Goal: Task Accomplishment & Management: Use online tool/utility

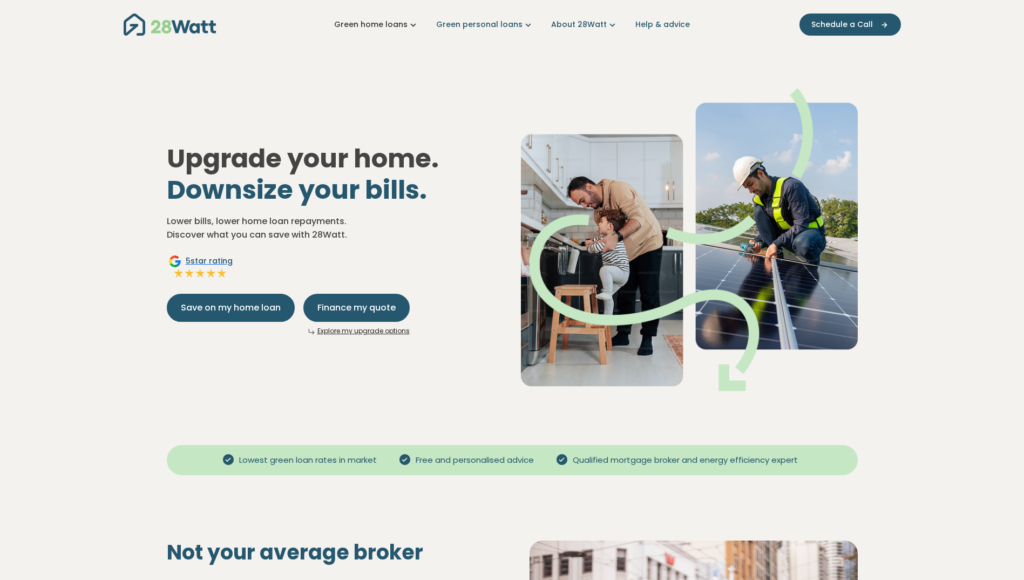
click at [406, 26] on link "Green home loans" at bounding box center [376, 24] width 85 height 11
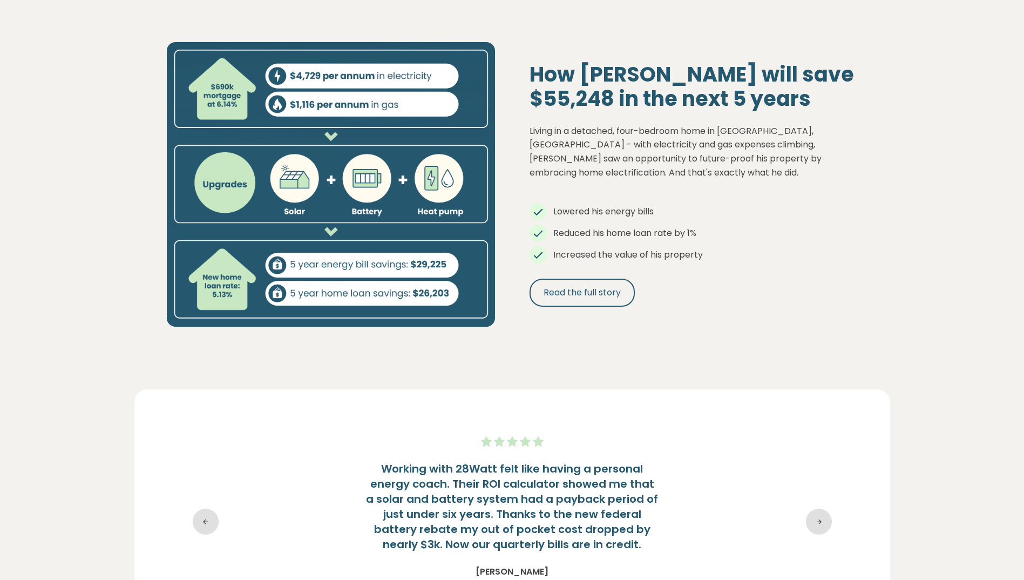
scroll to position [1187, 0]
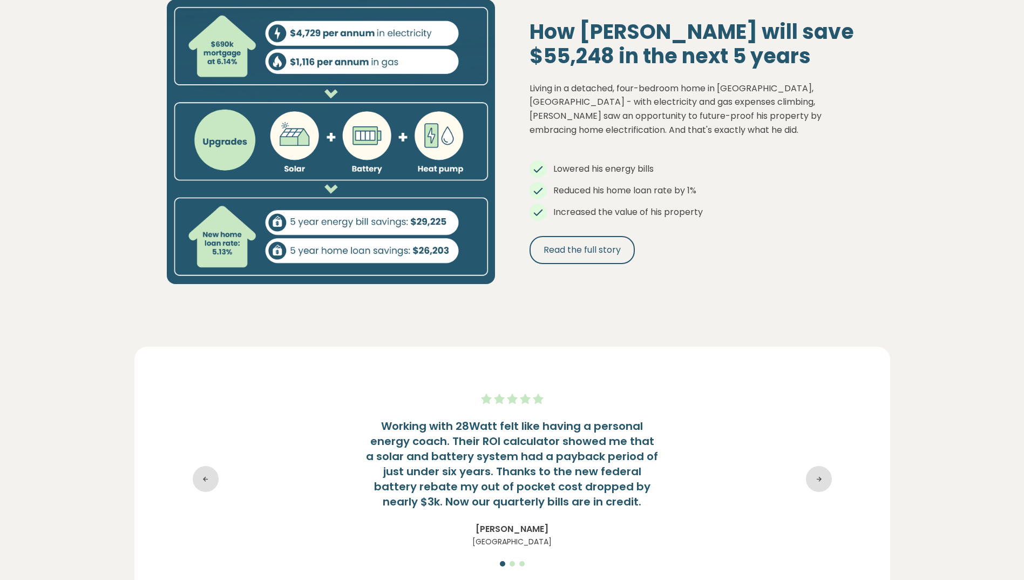
click at [330, 203] on img at bounding box center [331, 141] width 328 height 284
click at [603, 251] on span "Read the full story" at bounding box center [581, 249] width 77 height 13
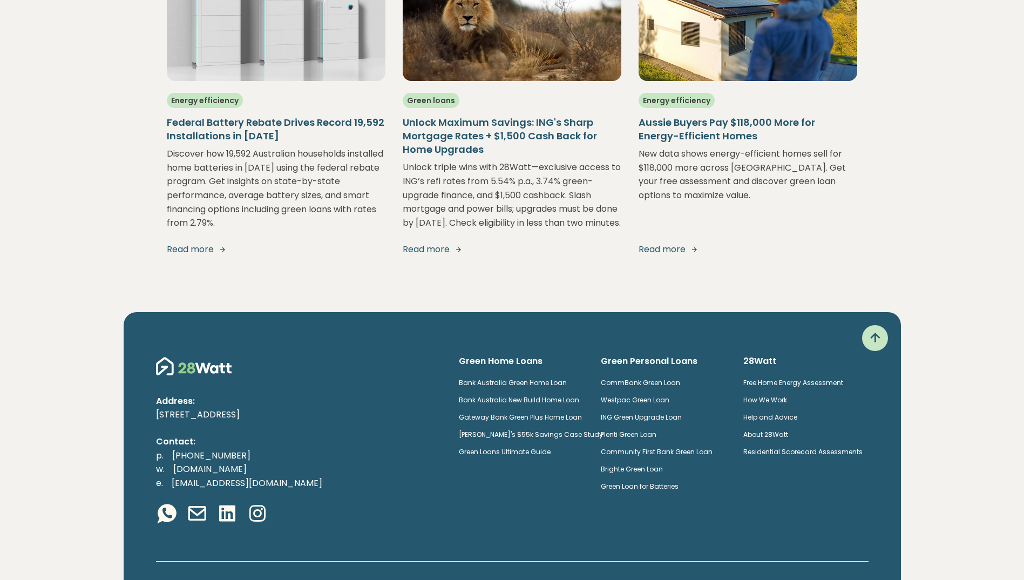
scroll to position [2043, 0]
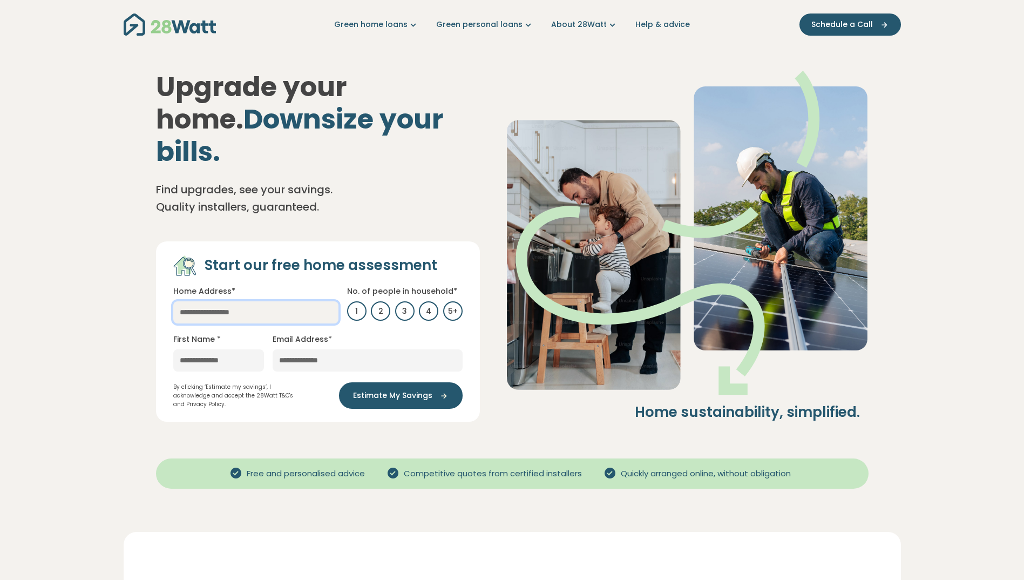
click at [223, 301] on input "text" at bounding box center [255, 312] width 165 height 22
click at [246, 323] on link "[GEOGRAPHIC_DATA], [GEOGRAPHIC_DATA]" at bounding box center [255, 339] width 165 height 32
type input "**********"
click at [217, 349] on input "text" at bounding box center [218, 360] width 91 height 22
type input "****"
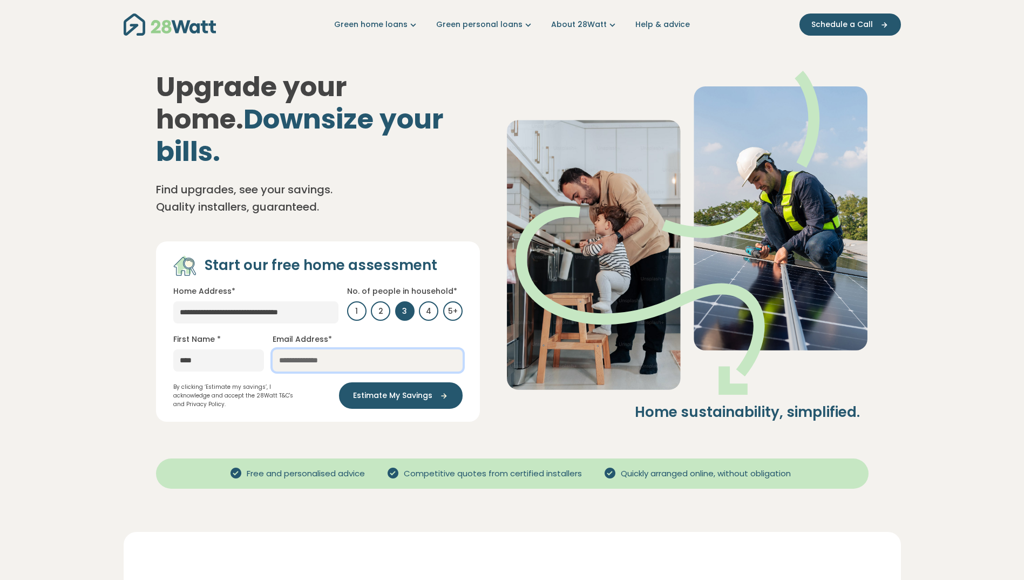
click at [315, 349] on input "email" at bounding box center [368, 360] width 190 height 22
type input "**********"
drag, startPoint x: 210, startPoint y: 431, endPoint x: 220, endPoint y: 404, distance: 28.2
click at [210, 450] on div "Free and personalised advice Competitive quotes from certified installers Quick…" at bounding box center [512, 465] width 712 height 30
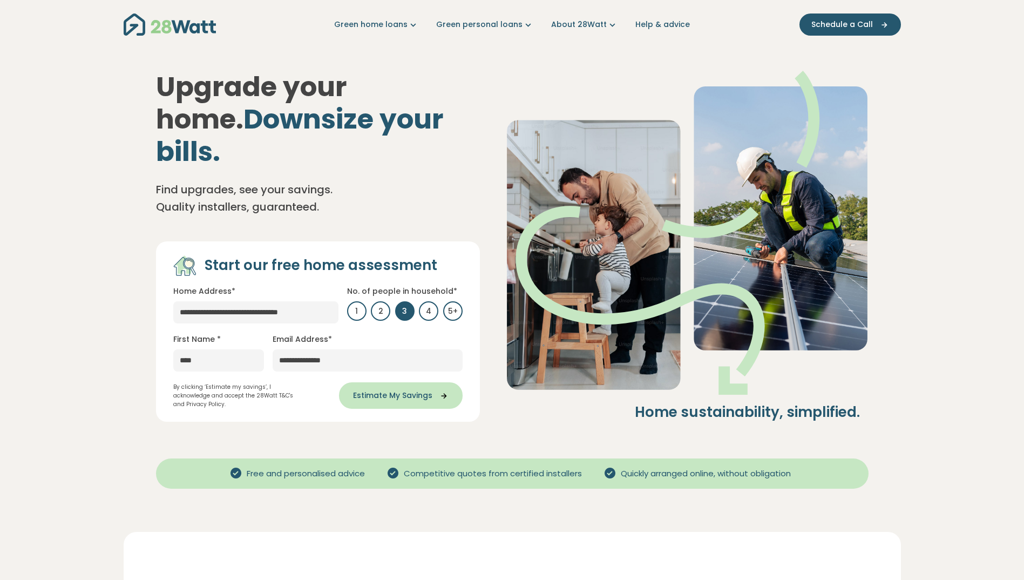
click at [388, 390] on span "Estimate My Savings" at bounding box center [392, 395] width 79 height 11
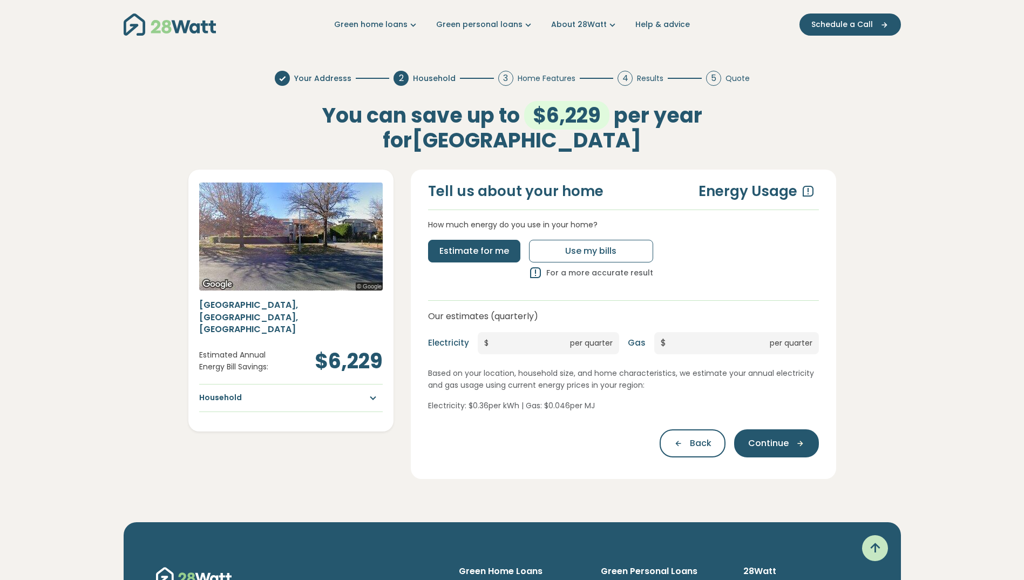
click at [321, 381] on div "[GEOGRAPHIC_DATA], [GEOGRAPHIC_DATA] Estimated Annual Energy Bill Savings: $6,2…" at bounding box center [290, 358] width 183 height 119
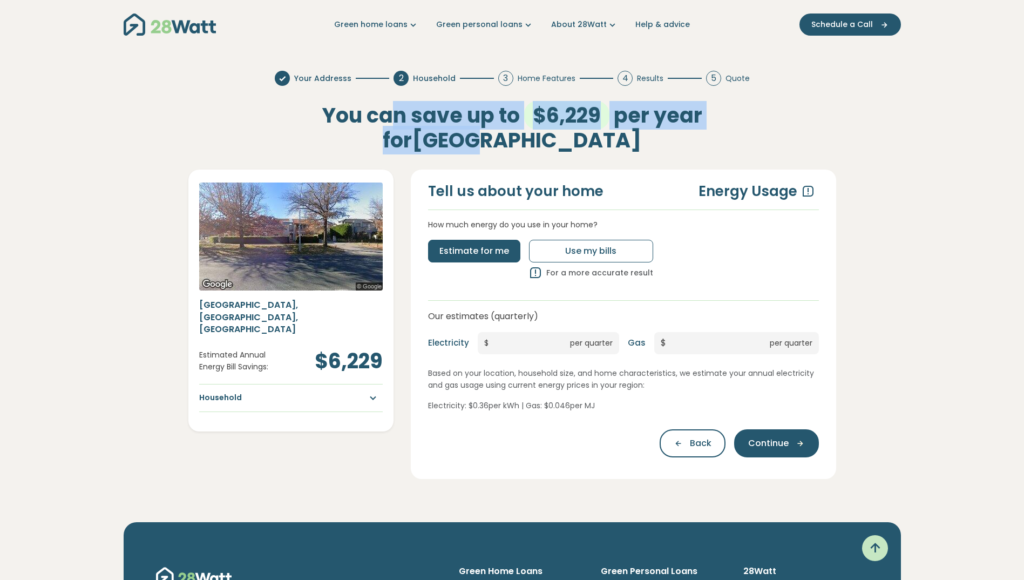
drag, startPoint x: 375, startPoint y: 111, endPoint x: 759, endPoint y: 110, distance: 384.8
click at [759, 110] on div "Your Addresss 2 Household 3 Home Features 4 Results 5 Quote You can save up to …" at bounding box center [512, 274] width 777 height 451
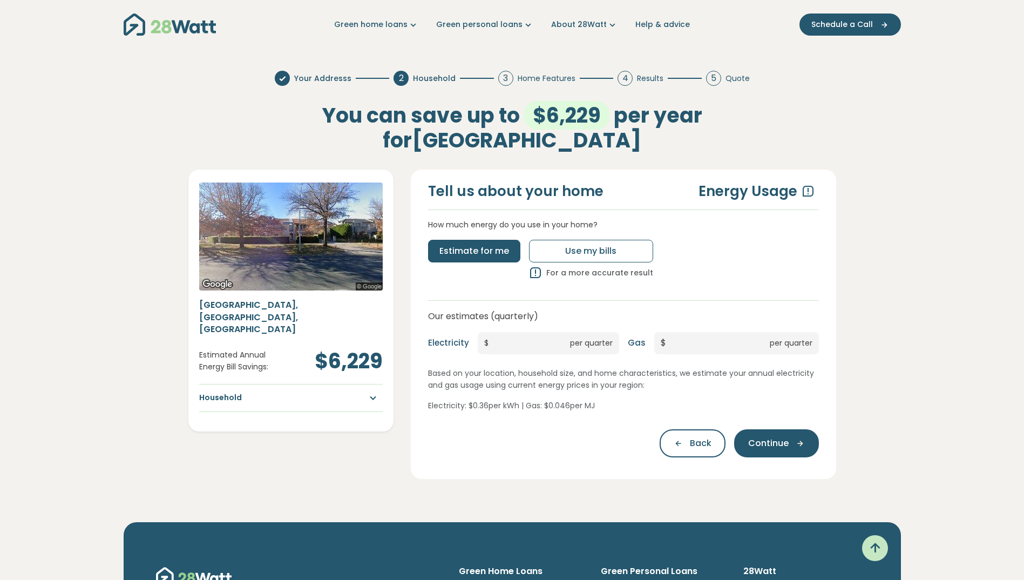
drag, startPoint x: 759, startPoint y: 110, endPoint x: 573, endPoint y: 127, distance: 187.0
click at [617, 142] on h2 "You can save up to $6,229 per year for [GEOGRAPHIC_DATA]" at bounding box center [512, 127] width 475 height 49
click at [524, 114] on span "$6,229" at bounding box center [566, 115] width 85 height 29
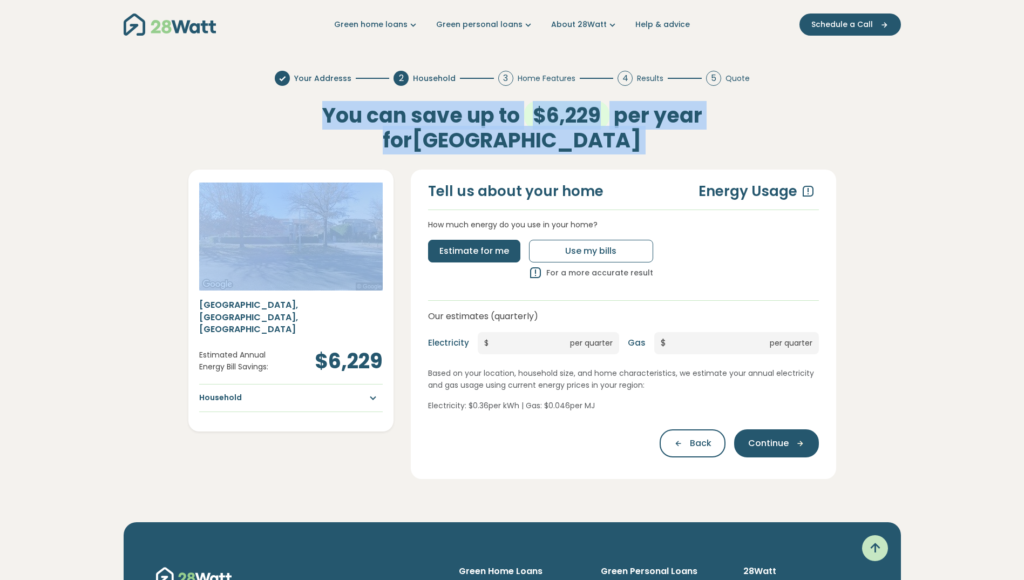
click at [524, 114] on span "$6,229" at bounding box center [566, 115] width 85 height 29
drag, startPoint x: 519, startPoint y: 114, endPoint x: 723, endPoint y: 138, distance: 205.4
click at [723, 138] on h2 "You can save up to $6,229 per year for [GEOGRAPHIC_DATA]" at bounding box center [512, 127] width 475 height 49
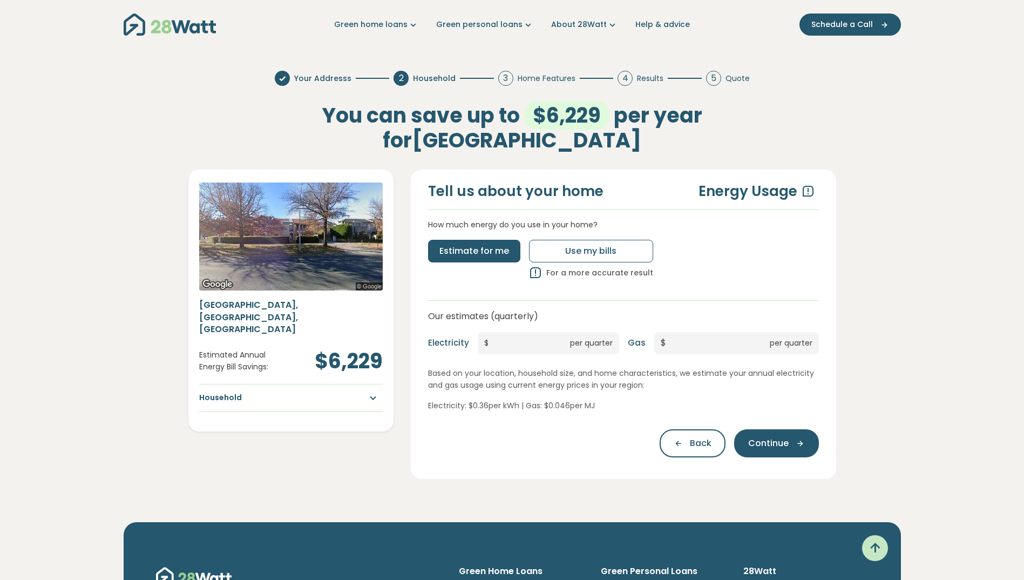
click at [811, 192] on icon at bounding box center [807, 191] width 13 height 13
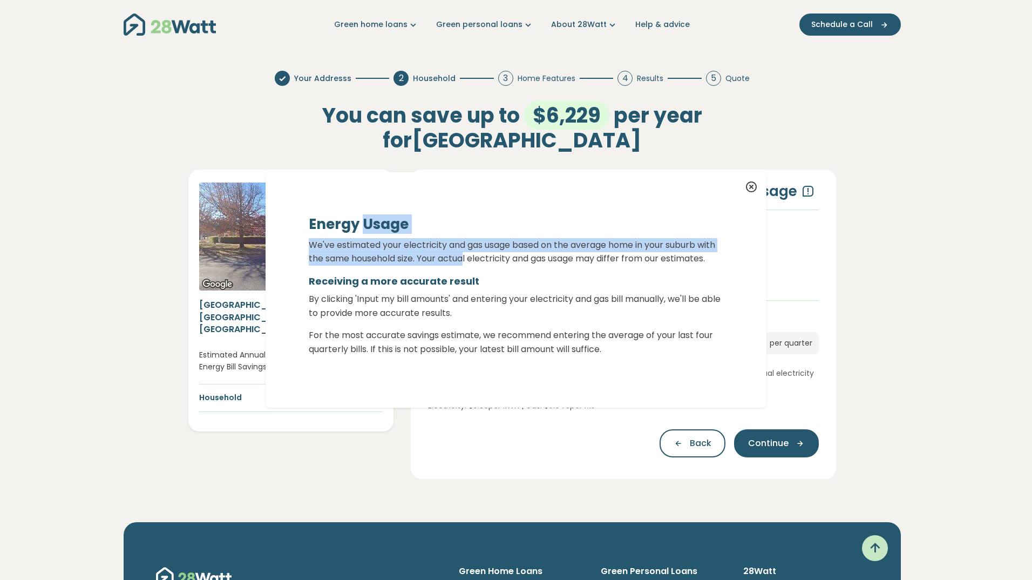
drag, startPoint x: 359, startPoint y: 217, endPoint x: 482, endPoint y: 250, distance: 127.4
click at [482, 250] on div "Energy Usage We've estimated your electricity and gas usage based on the averag…" at bounding box center [516, 285] width 414 height 141
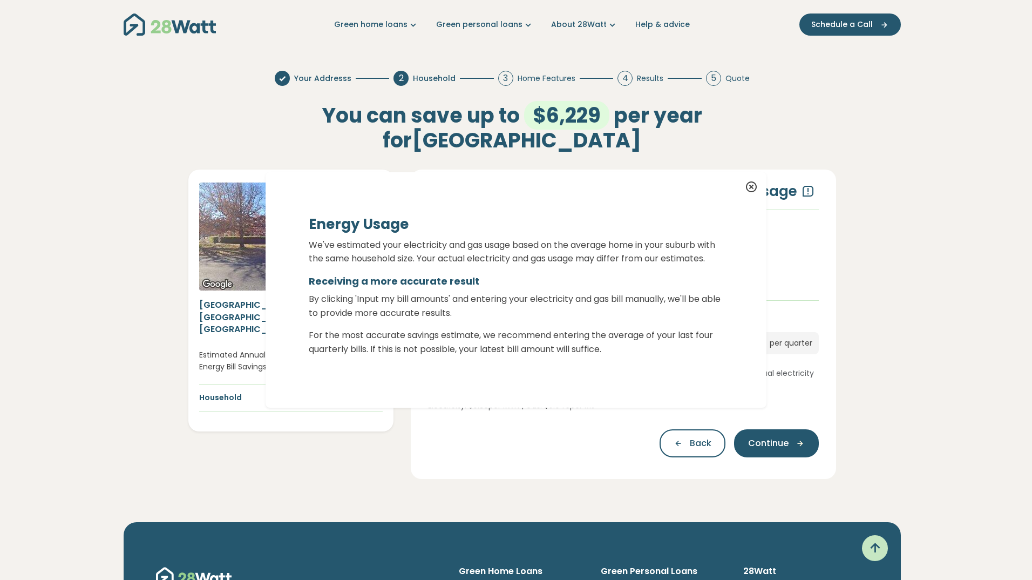
drag, startPoint x: 482, startPoint y: 250, endPoint x: 319, endPoint y: 281, distance: 165.2
click at [319, 281] on h5 "Receiving a more accurate result" at bounding box center [516, 280] width 414 height 13
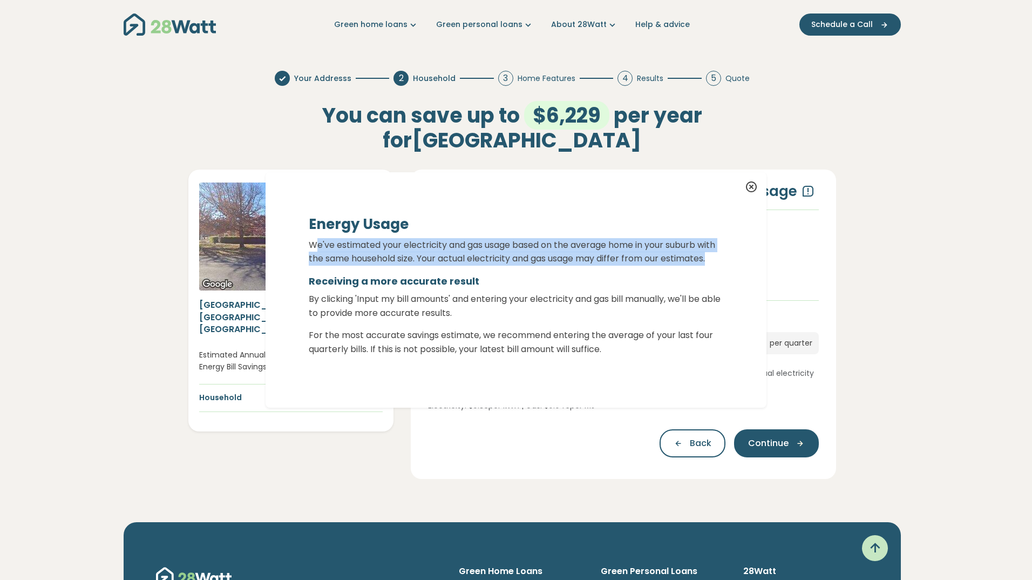
drag, startPoint x: 311, startPoint y: 234, endPoint x: 510, endPoint y: 266, distance: 201.6
click at [510, 266] on p "We've estimated your electricity and gas usage based on the average home in you…" at bounding box center [516, 252] width 414 height 28
drag, startPoint x: 510, startPoint y: 266, endPoint x: 375, endPoint y: 266, distance: 135.4
click at [375, 266] on p "We've estimated your electricity and gas usage based on the average home in you…" at bounding box center [516, 252] width 414 height 28
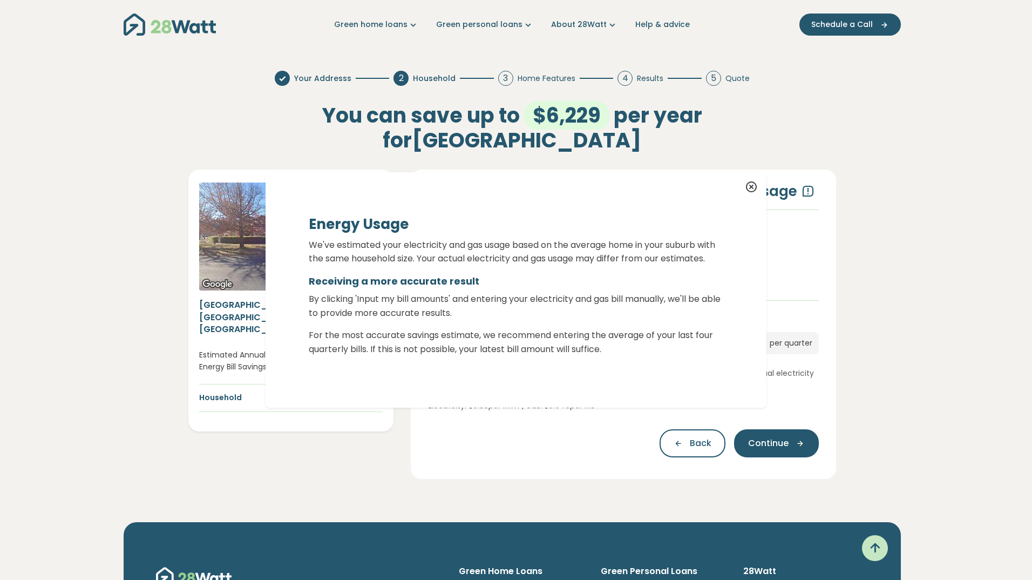
click at [552, 250] on p "We've estimated your electricity and gas usage based on the average home in you…" at bounding box center [516, 252] width 414 height 28
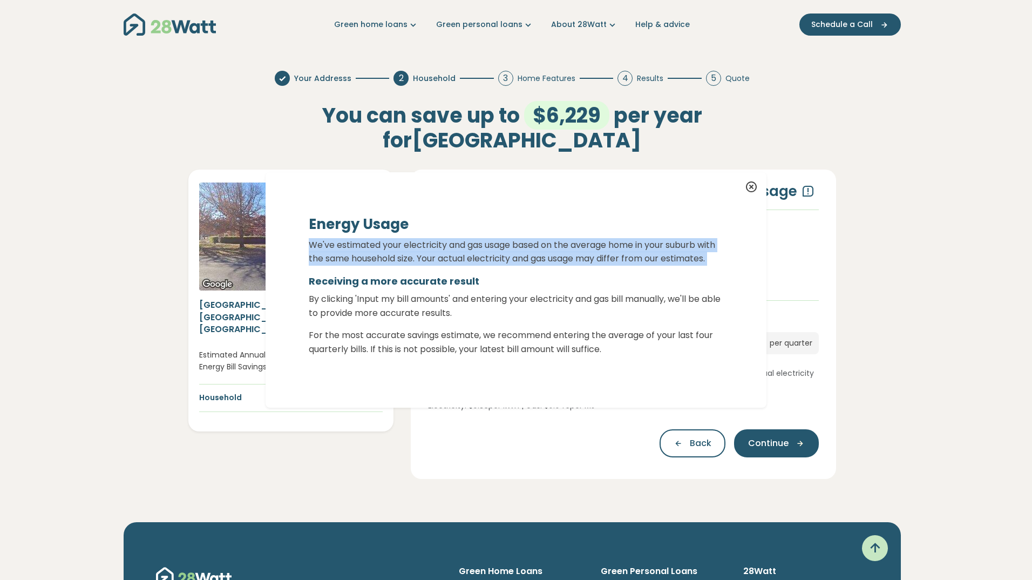
click at [552, 250] on p "We've estimated your electricity and gas usage based on the average home in you…" at bounding box center [516, 252] width 414 height 28
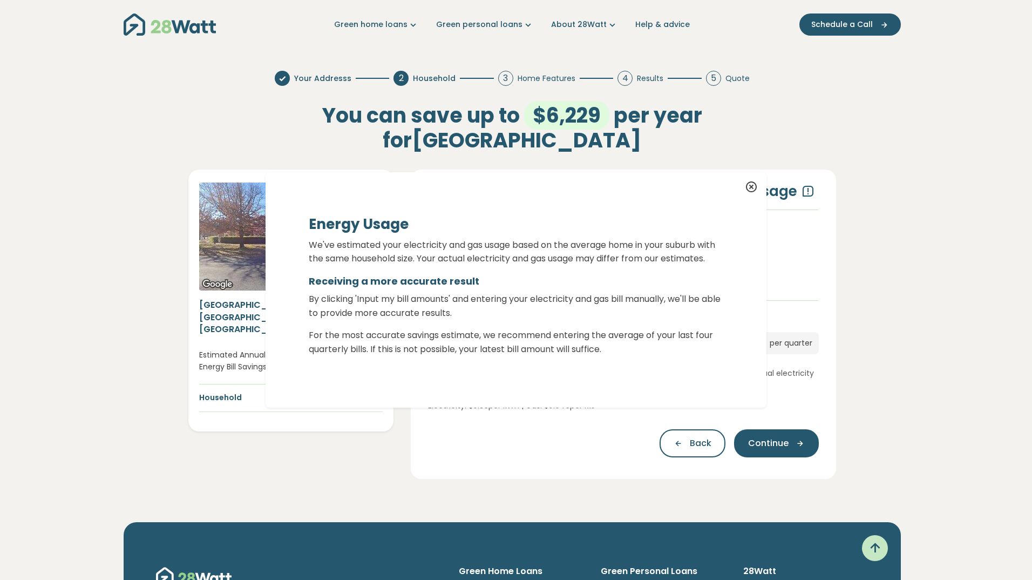
click at [747, 182] on icon at bounding box center [751, 187] width 13 height 13
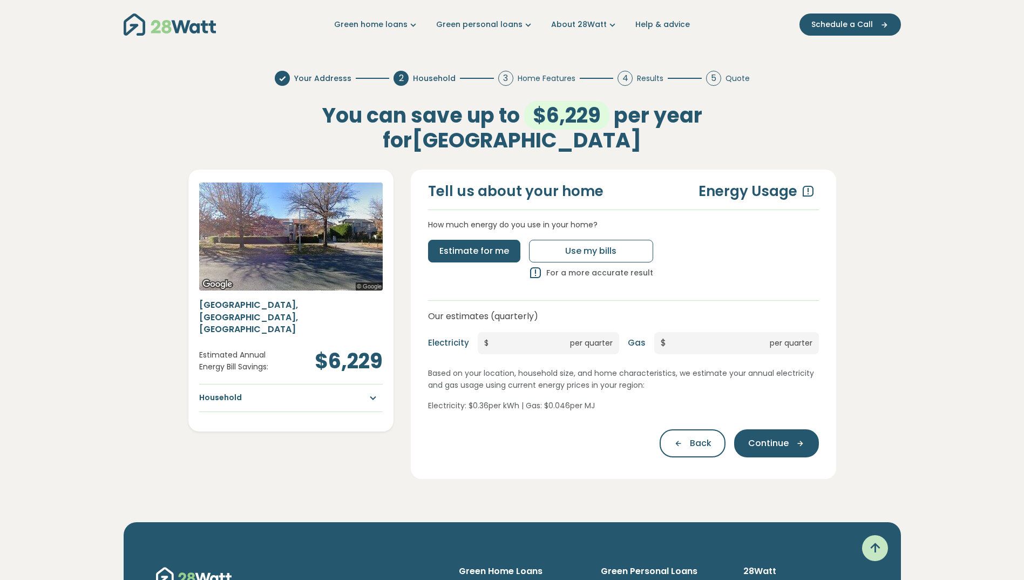
click at [529, 271] on icon at bounding box center [535, 277] width 13 height 21
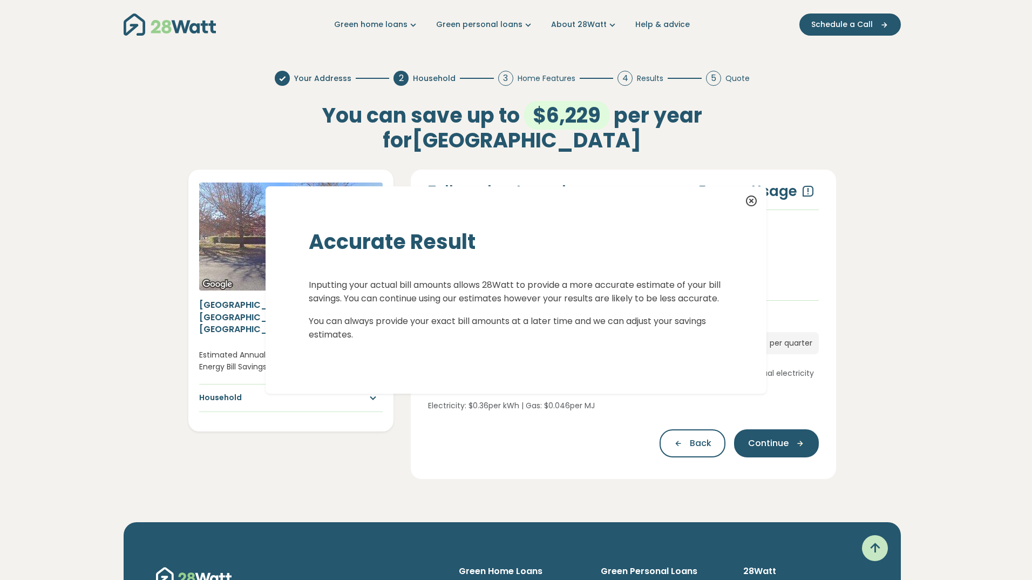
click at [587, 304] on p "Inputting your actual bill amounts allows 28Watt to provide a more accurate est…" at bounding box center [516, 292] width 414 height 28
click at [745, 195] on icon at bounding box center [751, 201] width 13 height 13
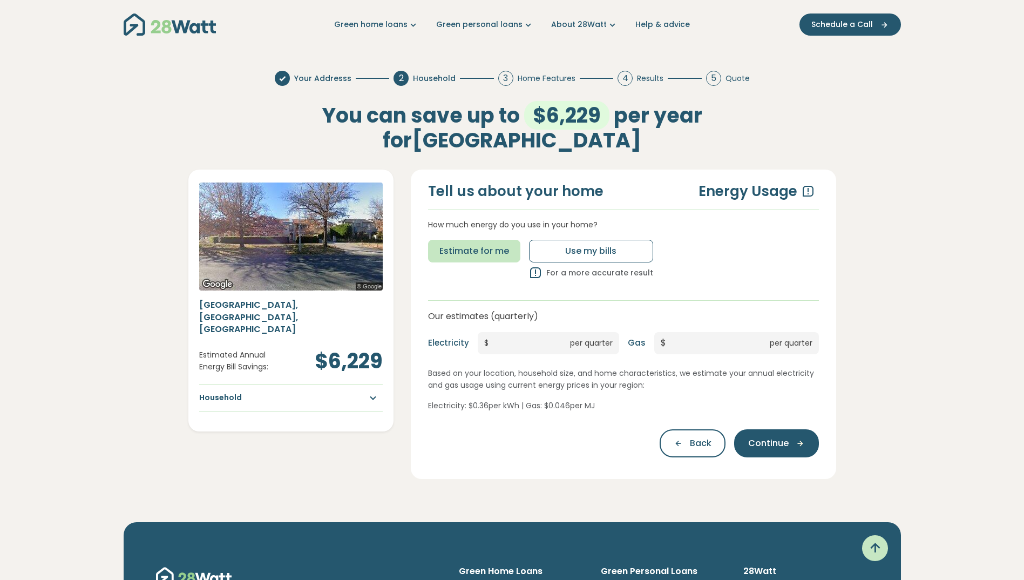
click at [484, 259] on button "Estimate for me" at bounding box center [474, 251] width 92 height 23
click at [377, 391] on icon "button" at bounding box center [369, 397] width 19 height 13
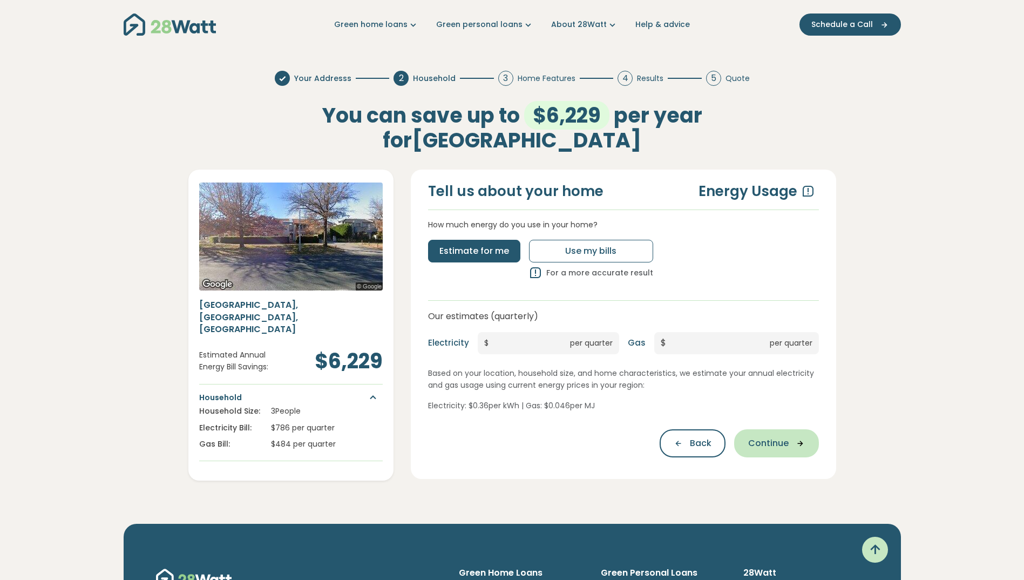
click at [799, 441] on icon "button" at bounding box center [796, 443] width 16 height 10
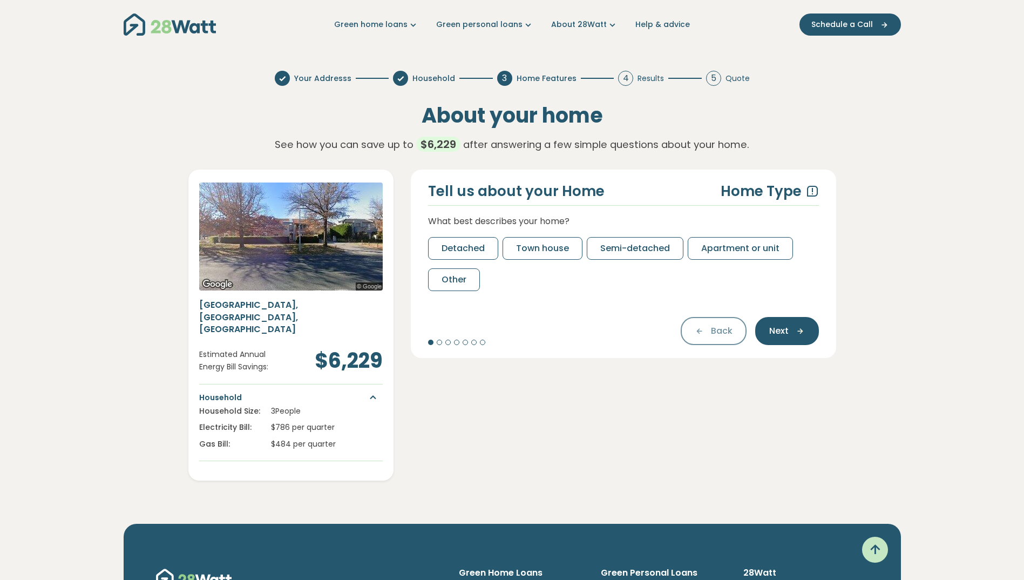
click at [441, 142] on span "$ 6,229" at bounding box center [438, 144] width 44 height 15
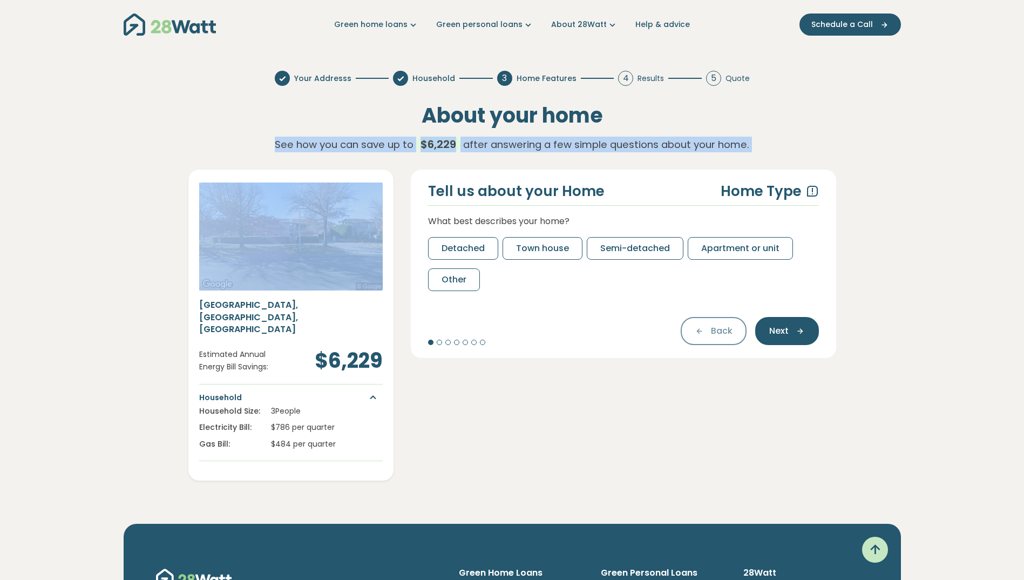
drag, startPoint x: 441, startPoint y: 142, endPoint x: 529, endPoint y: 152, distance: 89.0
click at [529, 152] on p "See how you can save up to $ 6,229 after answering a few simple questions about…" at bounding box center [512, 145] width 475 height 16
click at [742, 132] on div "About your home See how you can save up to $ 6,229 after answering a few simple…" at bounding box center [512, 127] width 475 height 49
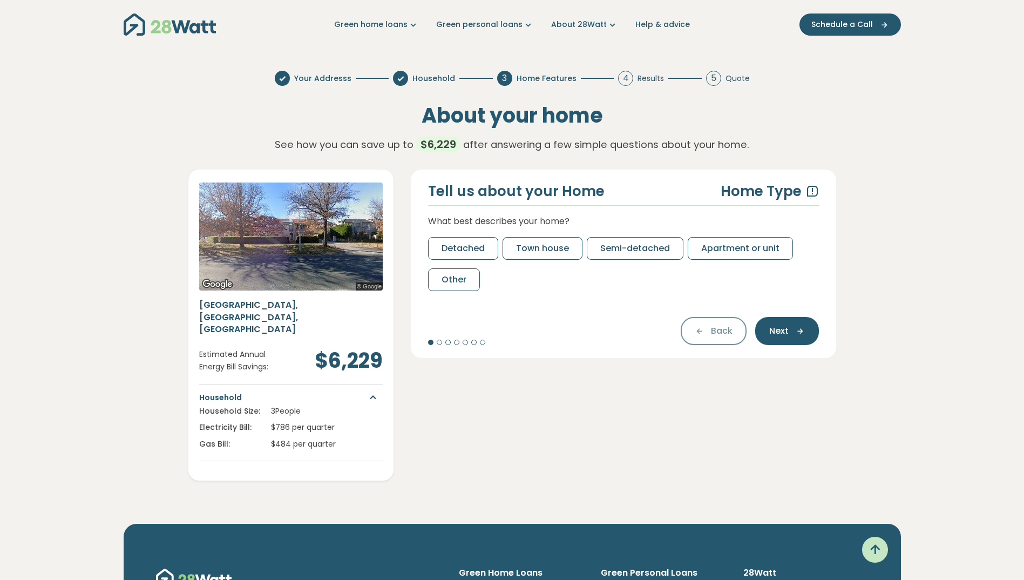
click at [886, 202] on div "Your Addresss Household 3 Home Features 4 Results 5 Quote About your home See h…" at bounding box center [512, 275] width 777 height 453
click at [819, 188] on div "Tell us about your Home Home Type What best describes your home? Detached Town …" at bounding box center [623, 263] width 425 height 188
click at [815, 194] on icon at bounding box center [812, 191] width 13 height 13
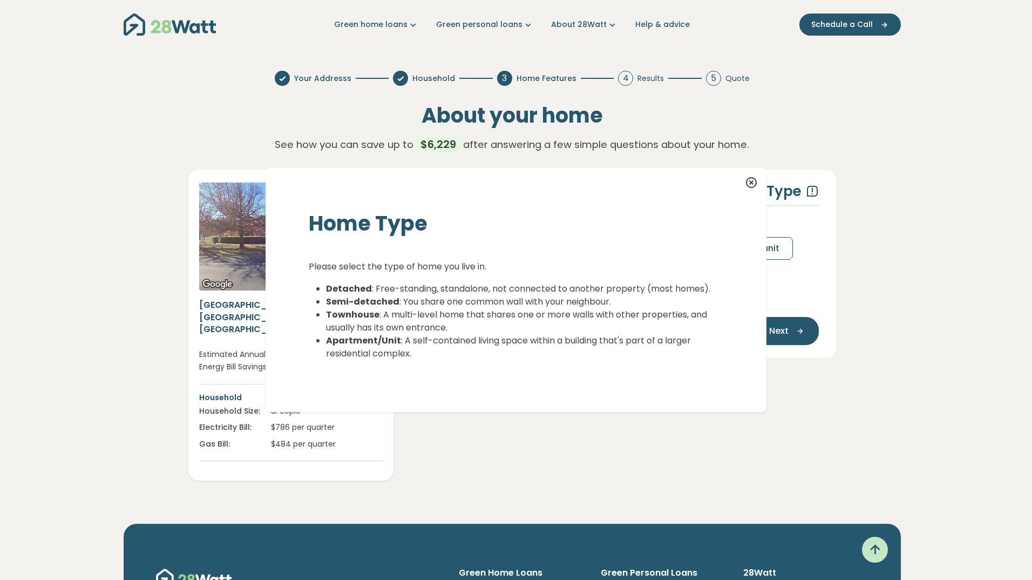
click at [739, 181] on div at bounding box center [516, 183] width 501 height 30
click at [751, 182] on icon at bounding box center [751, 182] width 13 height 13
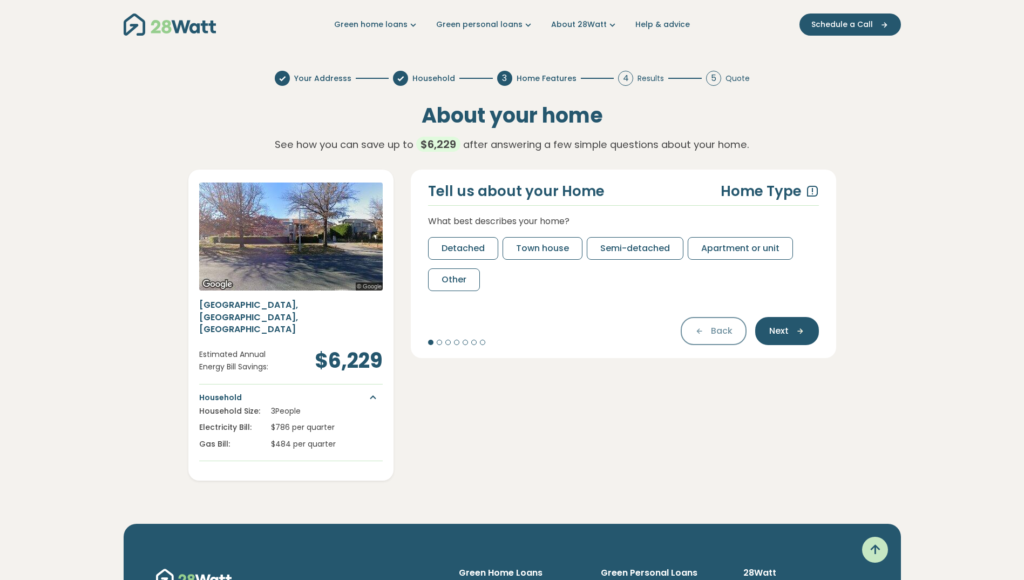
click at [946, 240] on section "Your Addresss Household 3 Home Features 4 Results 5 Quote About your home See h…" at bounding box center [512, 275] width 1024 height 453
click at [452, 251] on span "Detached" at bounding box center [462, 248] width 43 height 13
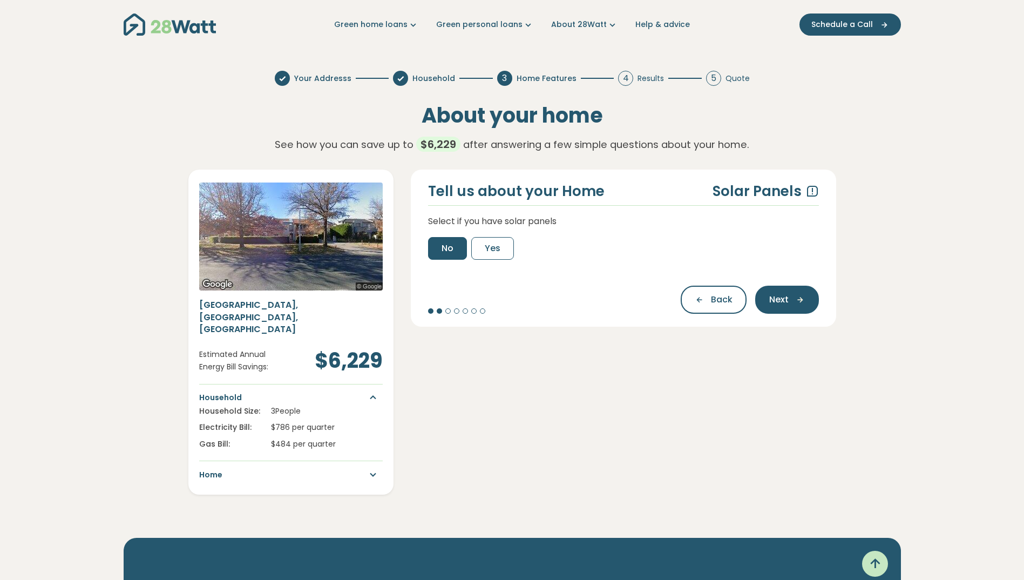
click at [458, 252] on button "No" at bounding box center [447, 248] width 39 height 23
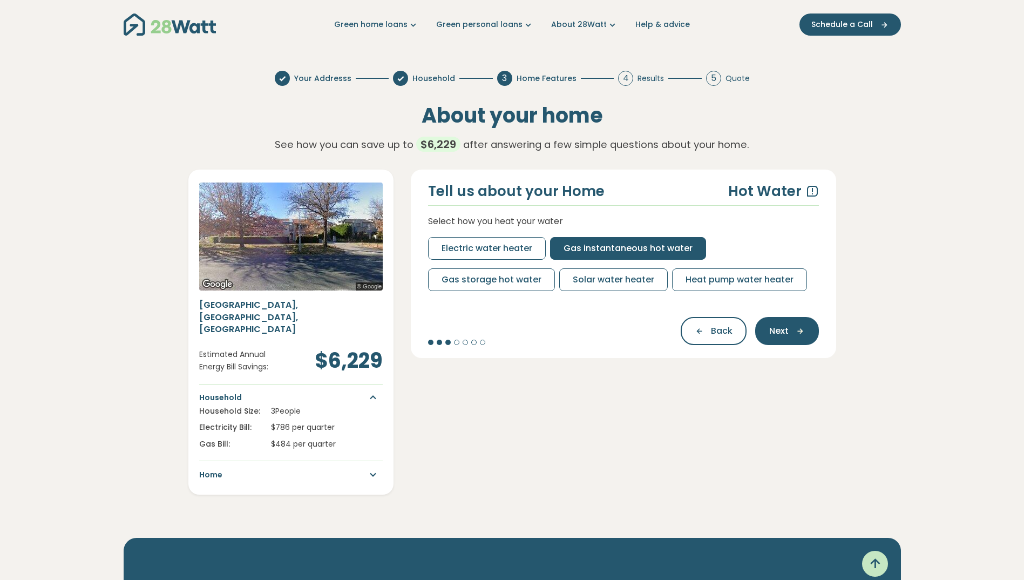
click at [601, 255] on button "Gas instantaneous hot water" at bounding box center [628, 248] width 156 height 23
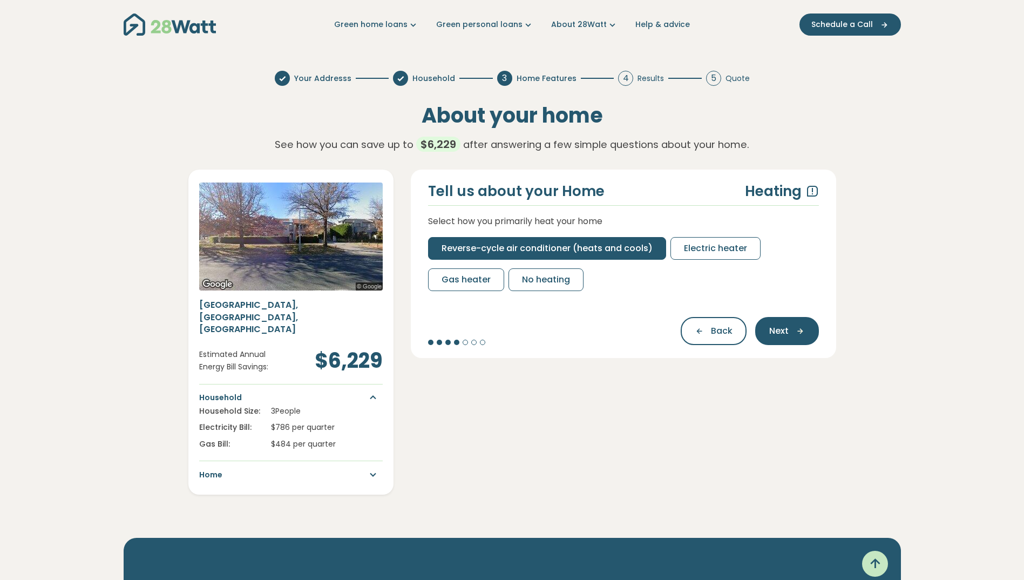
click at [568, 242] on span "Reverse-cycle air conditioner (heats and cools)" at bounding box center [546, 248] width 211 height 13
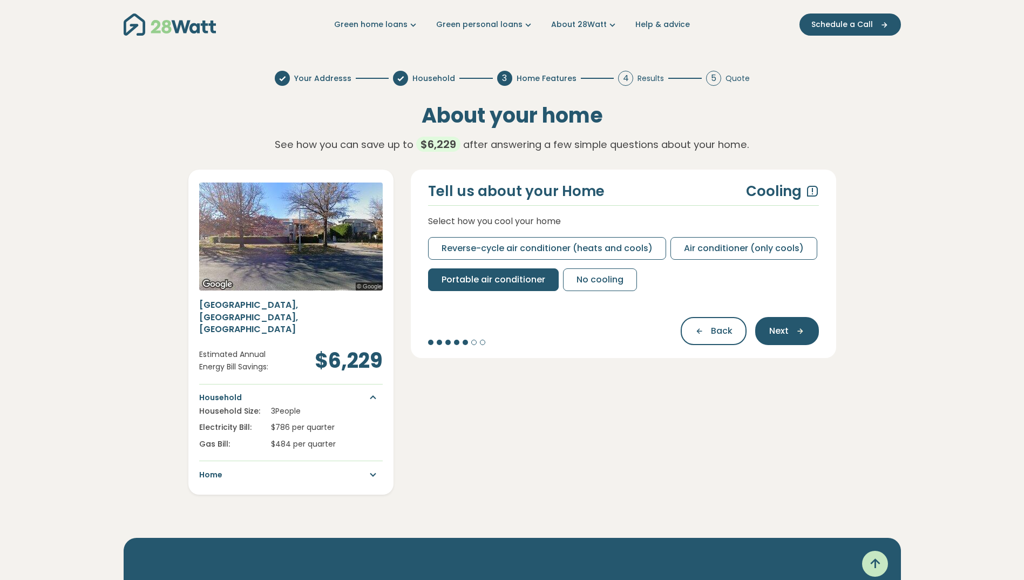
drag, startPoint x: 507, startPoint y: 266, endPoint x: 506, endPoint y: 275, distance: 8.7
click at [507, 268] on div "Reverse-cycle air conditioner (heats and cools) Air conditioner (only cools) Po…" at bounding box center [623, 264] width 391 height 54
click at [507, 275] on span "Portable air conditioner" at bounding box center [493, 279] width 104 height 13
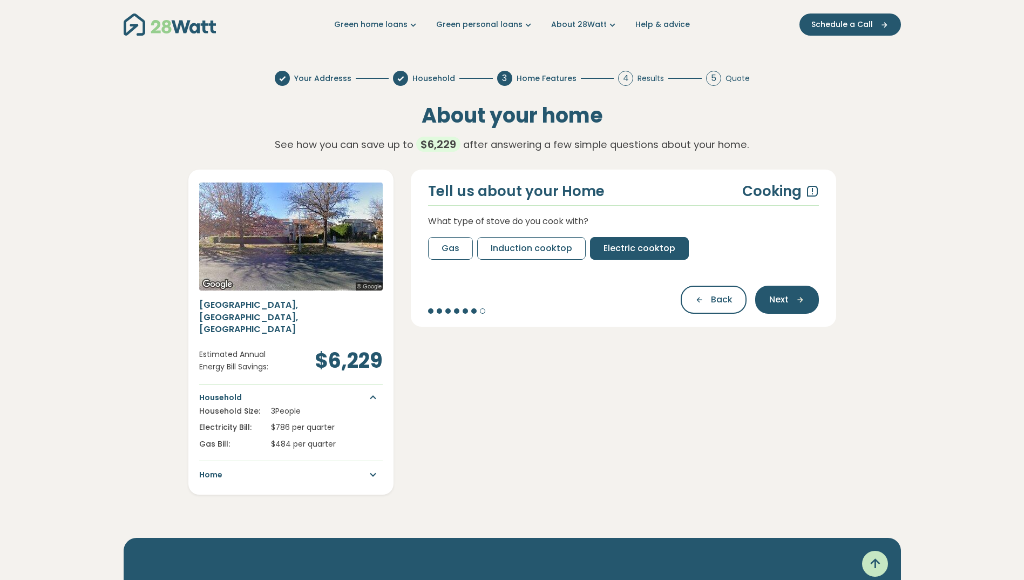
click at [625, 255] on button "Electric cooktop" at bounding box center [639, 248] width 99 height 23
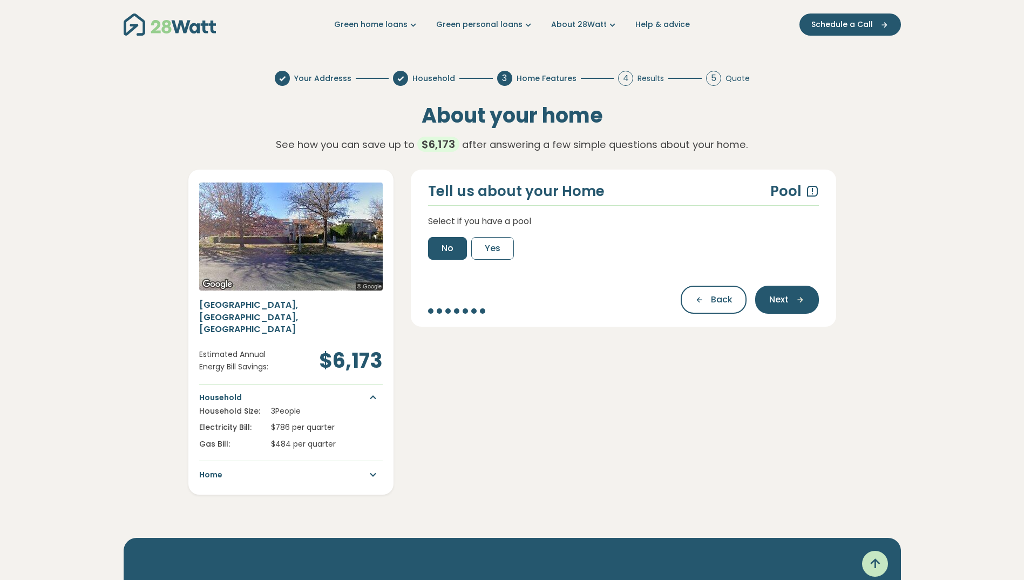
click at [444, 255] on button "No" at bounding box center [447, 248] width 39 height 23
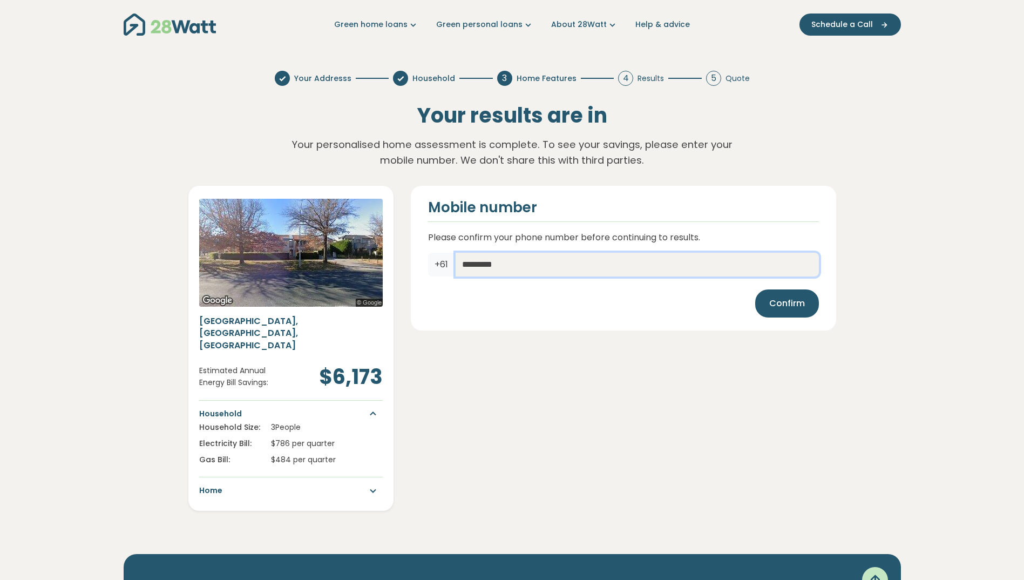
click at [546, 266] on input "*********" at bounding box center [636, 265] width 363 height 24
type input "*********"
click at [782, 305] on span "Confirm" at bounding box center [787, 303] width 36 height 13
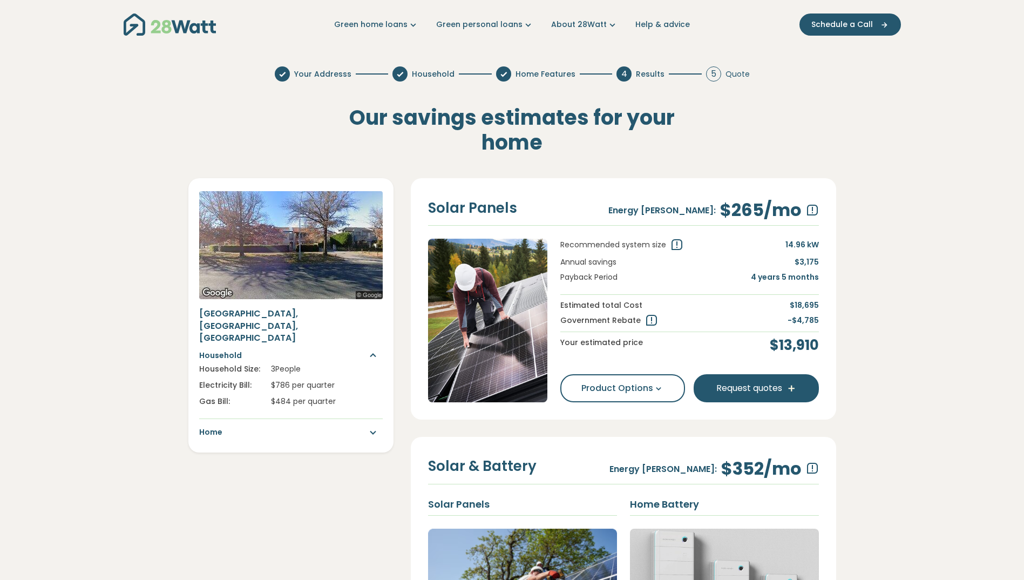
click at [732, 214] on h3 "$265 /mo" at bounding box center [760, 210] width 81 height 21
click at [816, 209] on icon at bounding box center [812, 210] width 13 height 13
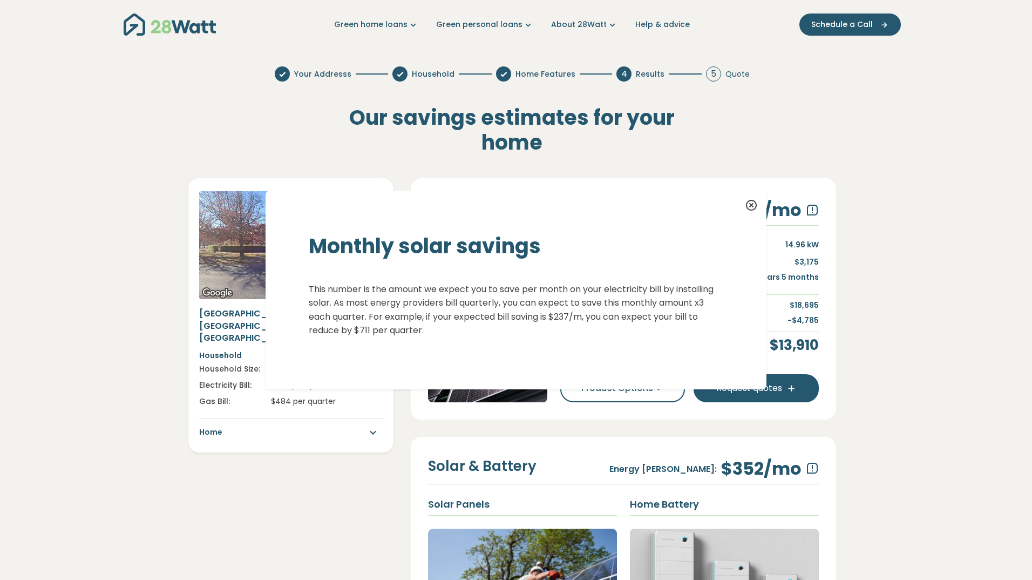
click at [447, 307] on p "This number is the amount we expect you to save per month on your electricity b…" at bounding box center [516, 309] width 414 height 55
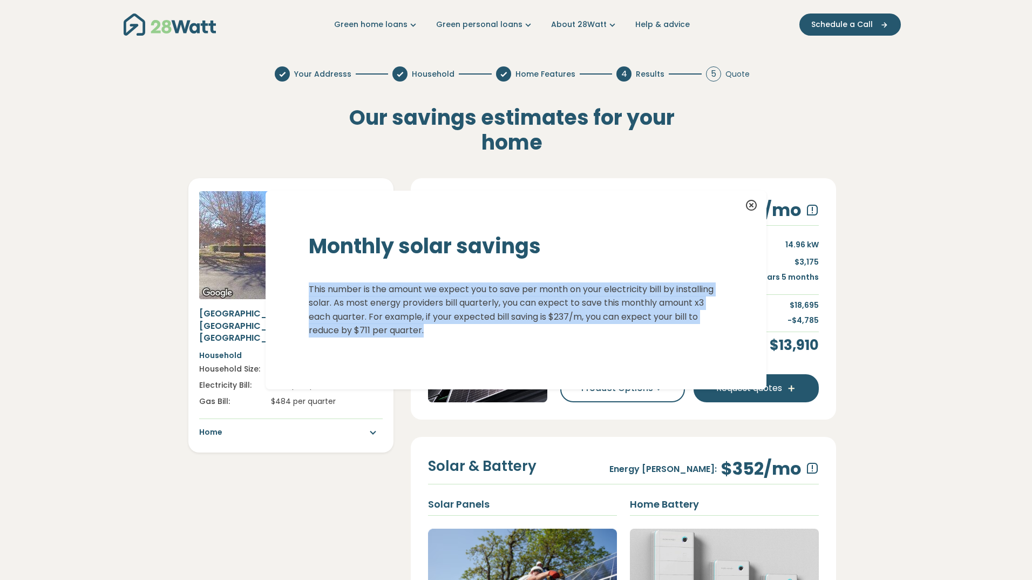
click at [447, 307] on p "This number is the amount we expect you to save per month on your electricity b…" at bounding box center [516, 309] width 414 height 55
drag, startPoint x: 447, startPoint y: 307, endPoint x: 383, endPoint y: 323, distance: 66.4
click at [383, 323] on p "This number is the amount we expect you to save per month on your electricity b…" at bounding box center [516, 309] width 414 height 55
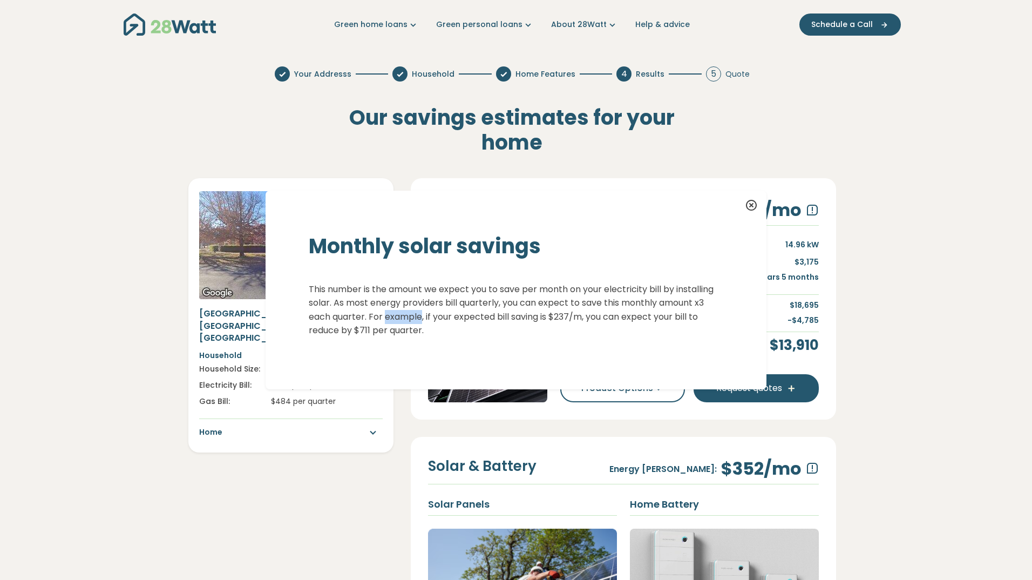
click at [383, 323] on p "This number is the amount we expect you to save per month on your electricity b…" at bounding box center [516, 309] width 414 height 55
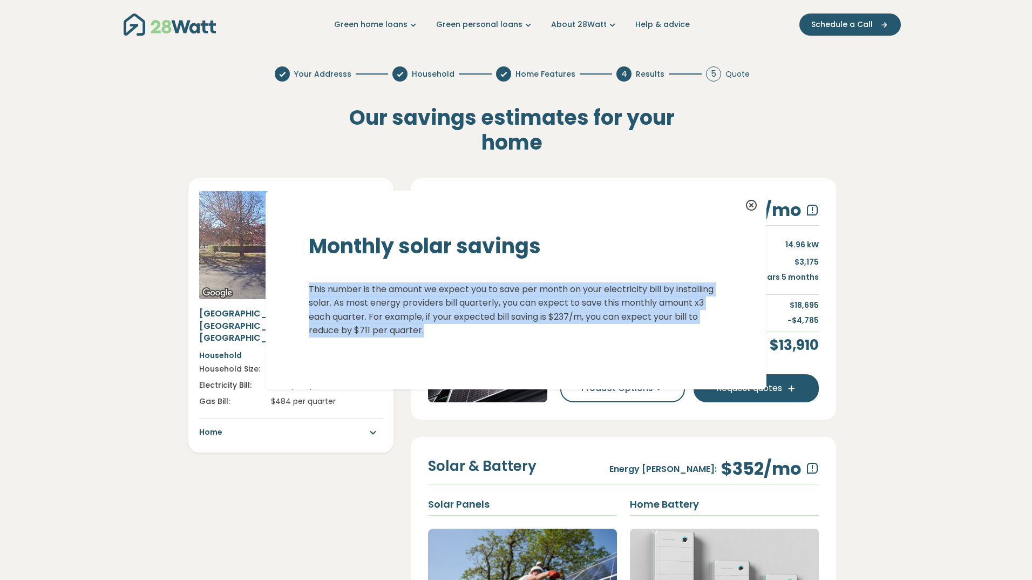
click at [383, 323] on p "This number is the amount we expect you to save per month on your electricity b…" at bounding box center [516, 309] width 414 height 55
drag, startPoint x: 383, startPoint y: 323, endPoint x: 646, endPoint y: 280, distance: 266.3
click at [646, 280] on div "Monthly solar savings This number is the amount we expect you to save per month…" at bounding box center [516, 289] width 501 height 199
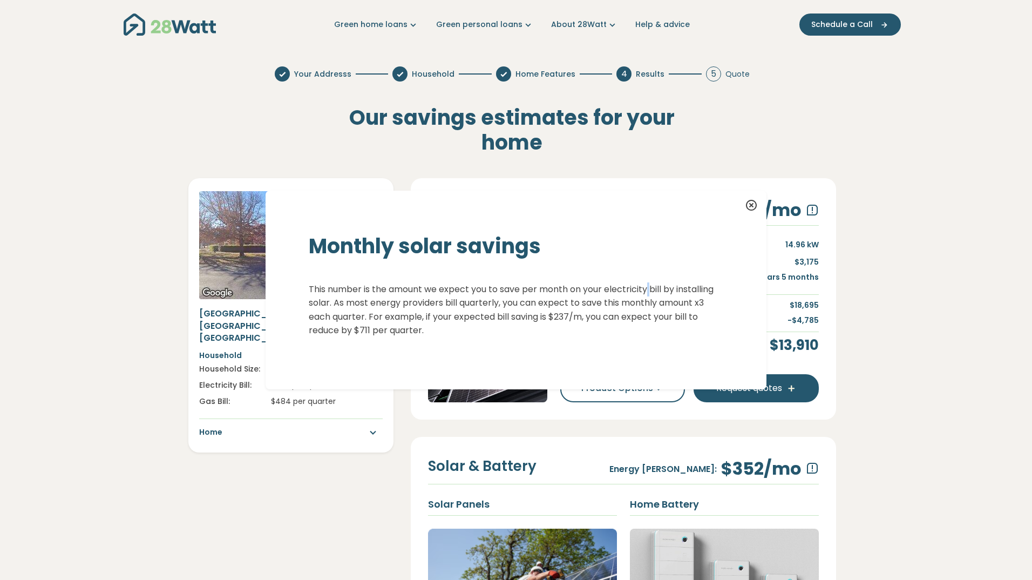
click at [646, 280] on div "Monthly solar savings This number is the amount we expect you to save per month…" at bounding box center [516, 289] width 501 height 199
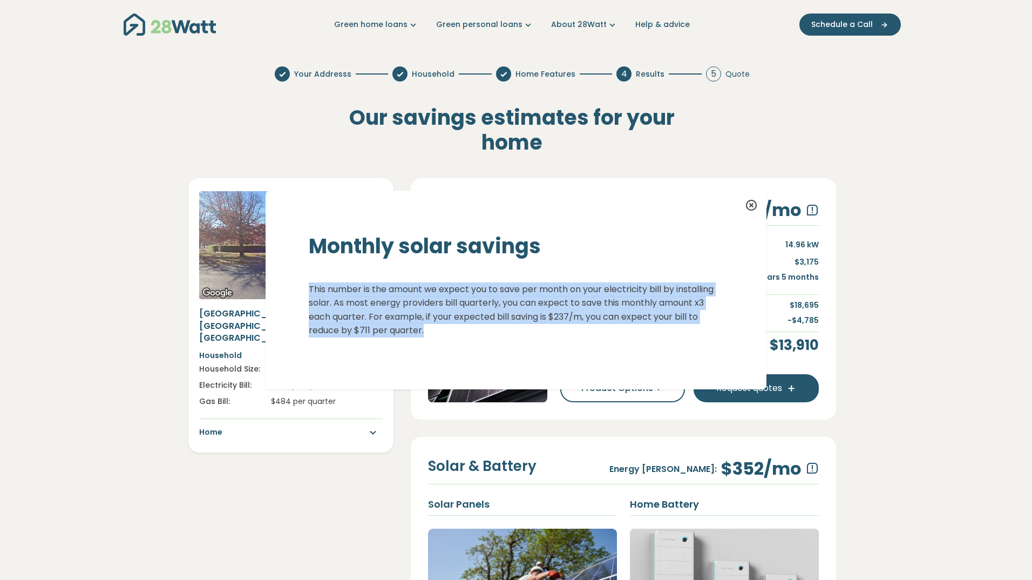
click at [646, 280] on div "Monthly solar savings This number is the amount we expect you to save per month…" at bounding box center [516, 289] width 501 height 199
drag, startPoint x: 646, startPoint y: 280, endPoint x: 578, endPoint y: 305, distance: 72.6
click at [578, 305] on p "This number is the amount we expect you to save per month on your electricity b…" at bounding box center [516, 309] width 414 height 55
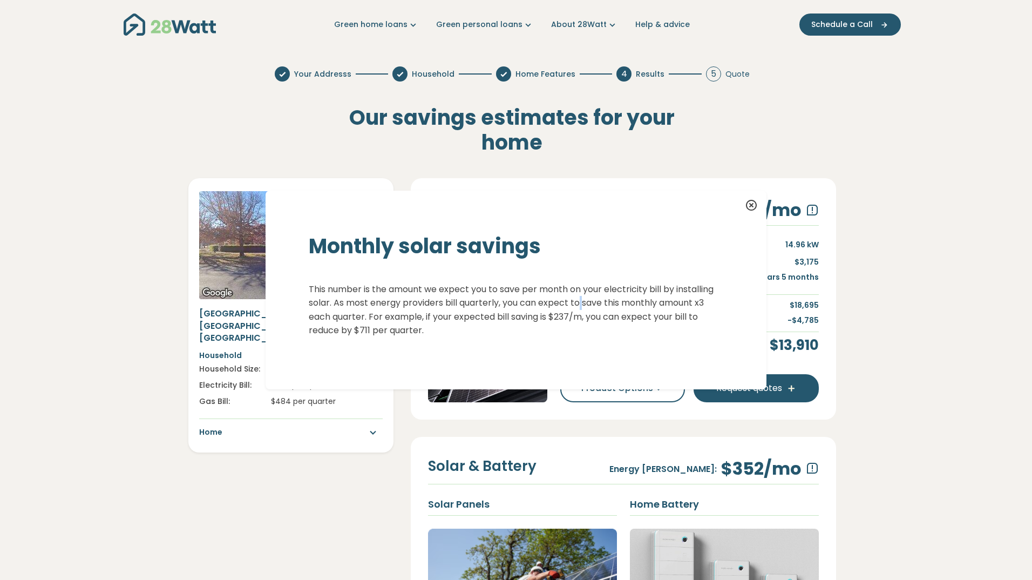
click at [578, 305] on p "This number is the amount we expect you to save per month on your electricity b…" at bounding box center [516, 309] width 414 height 55
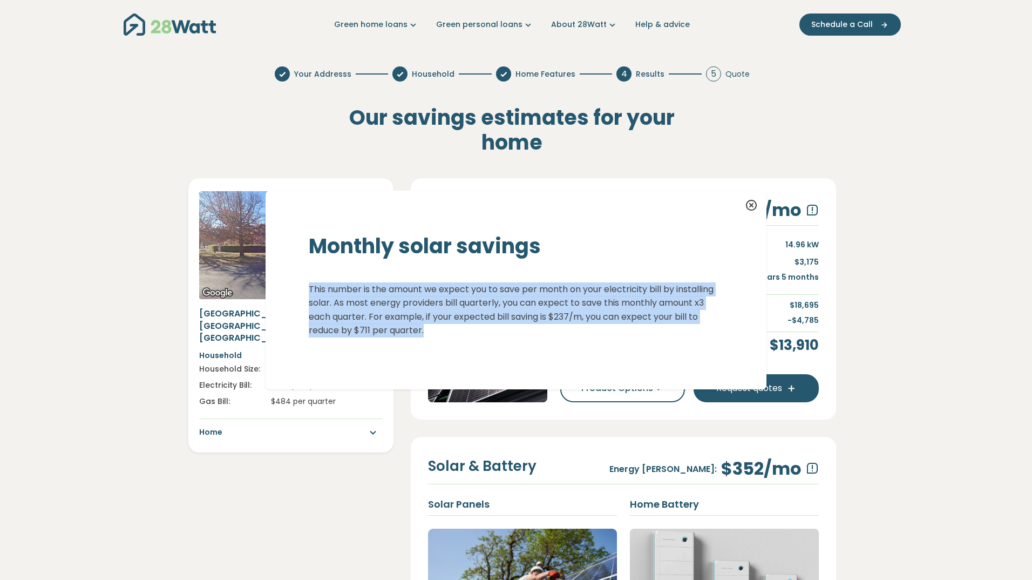
click at [578, 305] on p "This number is the amount we expect you to save per month on your electricity b…" at bounding box center [516, 309] width 414 height 55
click at [498, 310] on p "This number is the amount we expect you to save per month on your electricity b…" at bounding box center [516, 309] width 414 height 55
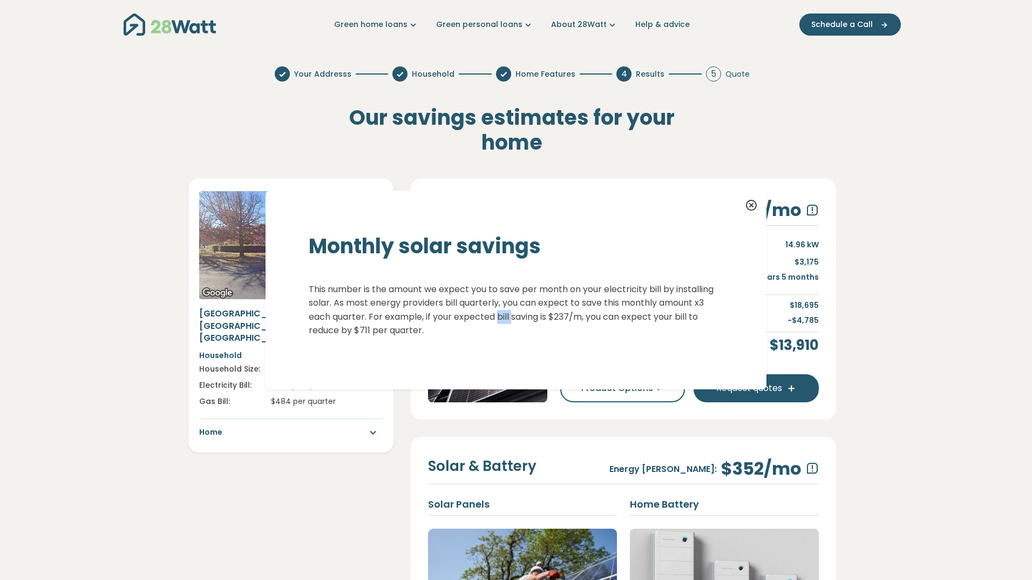
click at [498, 310] on p "This number is the amount we expect you to save per month on your electricity b…" at bounding box center [516, 309] width 414 height 55
drag, startPoint x: 498, startPoint y: 310, endPoint x: 379, endPoint y: 338, distance: 121.6
click at [379, 338] on div "Monthly solar savings This number is the amount we expect you to save per month…" at bounding box center [516, 289] width 501 height 199
click at [399, 302] on p "This number is the amount we expect you to save per month on your electricity b…" at bounding box center [516, 309] width 414 height 55
click at [746, 203] on icon at bounding box center [751, 205] width 13 height 13
